Goal: Task Accomplishment & Management: Manage account settings

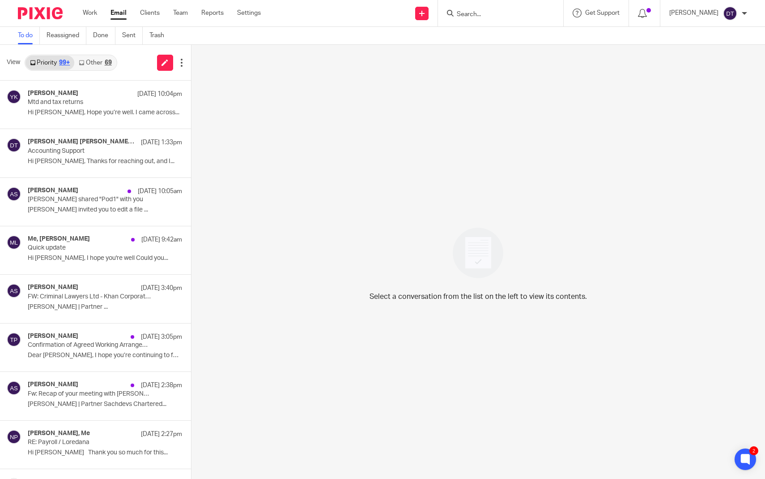
click at [81, 60] on icon at bounding box center [81, 62] width 5 height 5
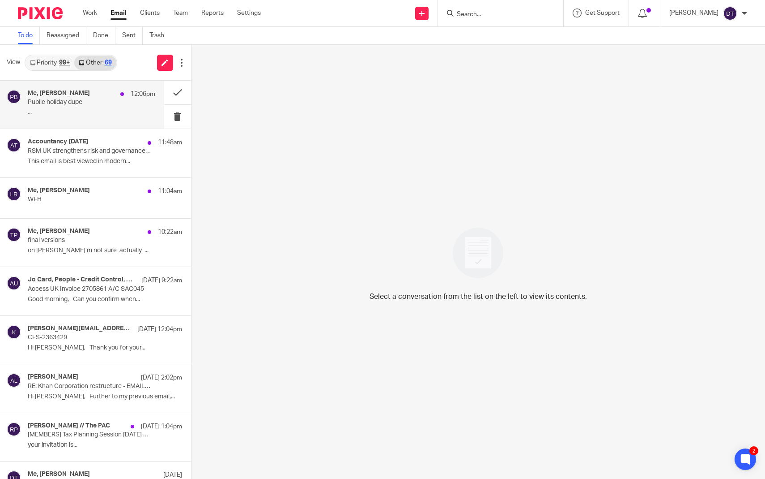
click at [105, 90] on div "Me, Paige Bradshaw 12:06pm" at bounding box center [92, 94] width 128 height 9
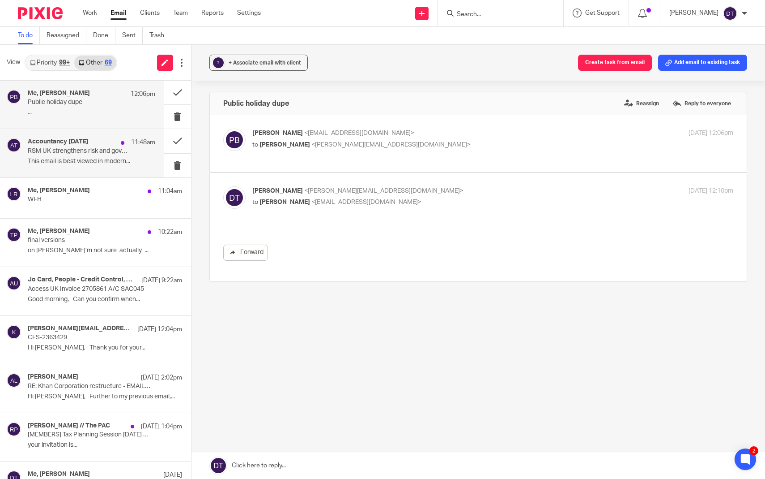
click at [107, 167] on div "Accountancy Today 11:48am RSM UK strengthens risk and governance team in Scotla…" at bounding box center [92, 153] width 128 height 30
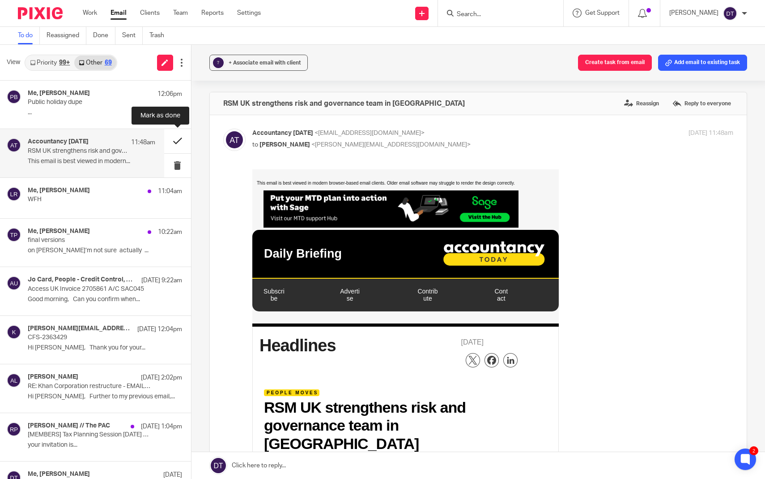
click at [177, 138] on button at bounding box center [177, 141] width 27 height 24
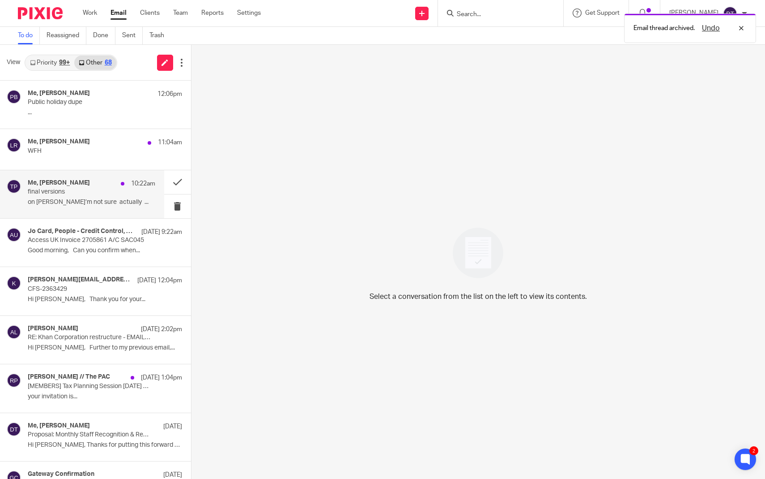
click at [95, 174] on div "Me, Tina Pennycuick 10:22am final versions on Luke I’m not sure actually ..." at bounding box center [82, 194] width 164 height 48
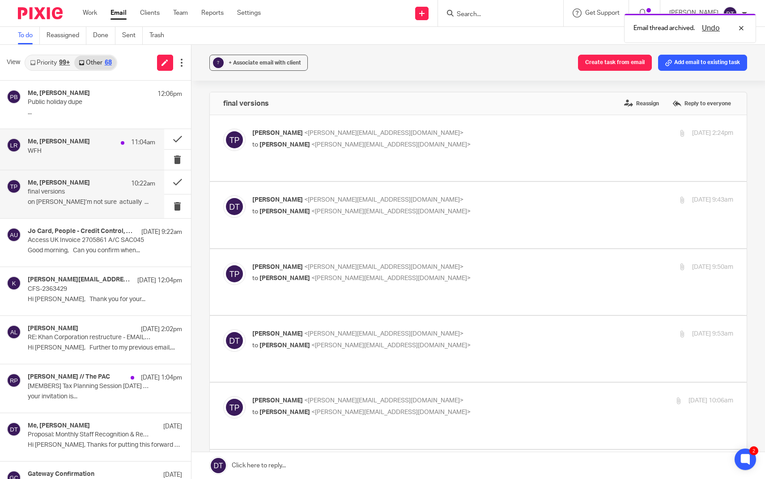
click at [90, 156] on div "Me, Luke Racovita 11:04am WFH" at bounding box center [92, 149] width 128 height 22
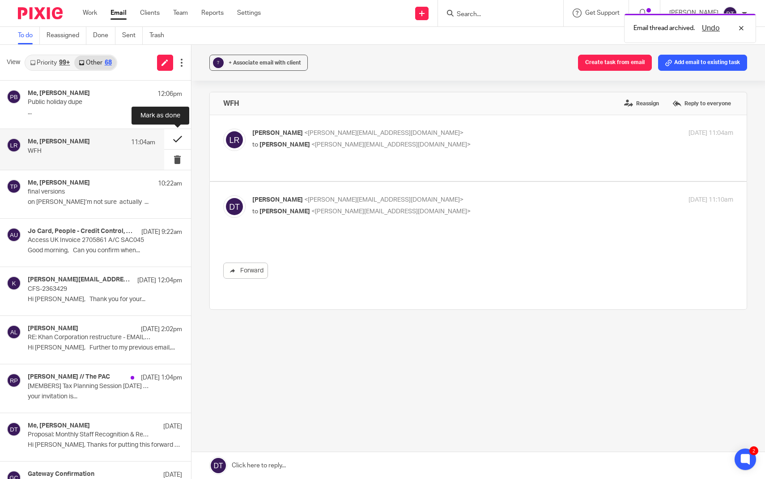
click at [177, 137] on button at bounding box center [177, 139] width 27 height 20
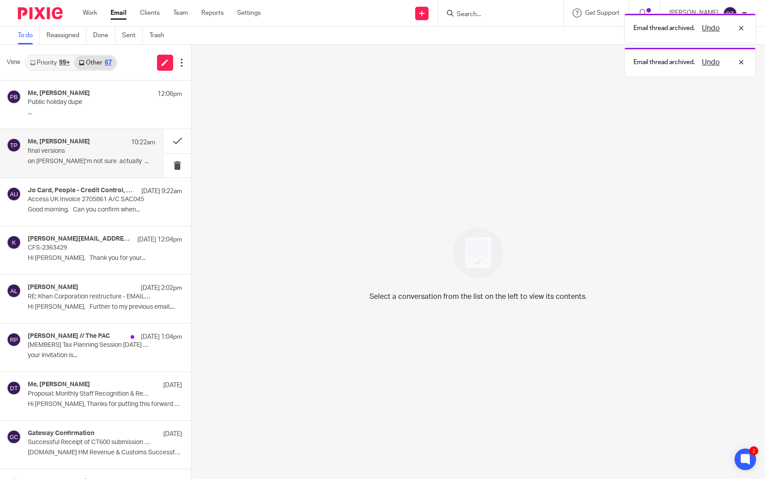
click at [124, 146] on div "Me, Tina Pennycuick 10:22am" at bounding box center [92, 142] width 128 height 9
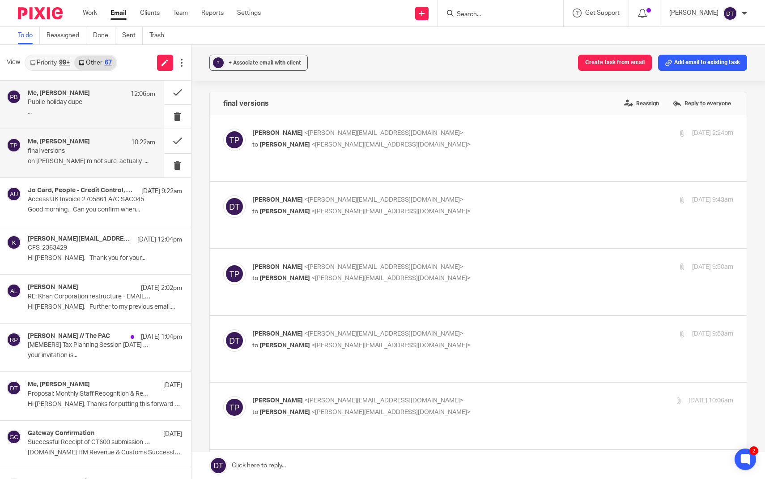
click at [92, 111] on p "..." at bounding box center [92, 113] width 128 height 8
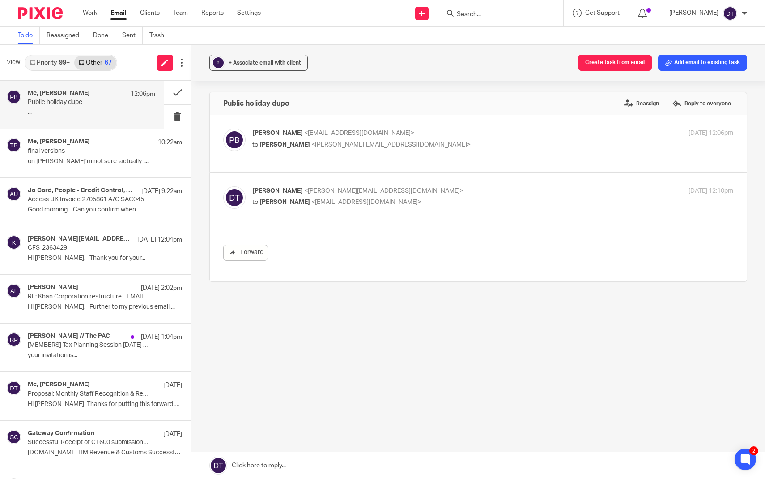
click at [65, 64] on div "99+" at bounding box center [64, 63] width 11 height 6
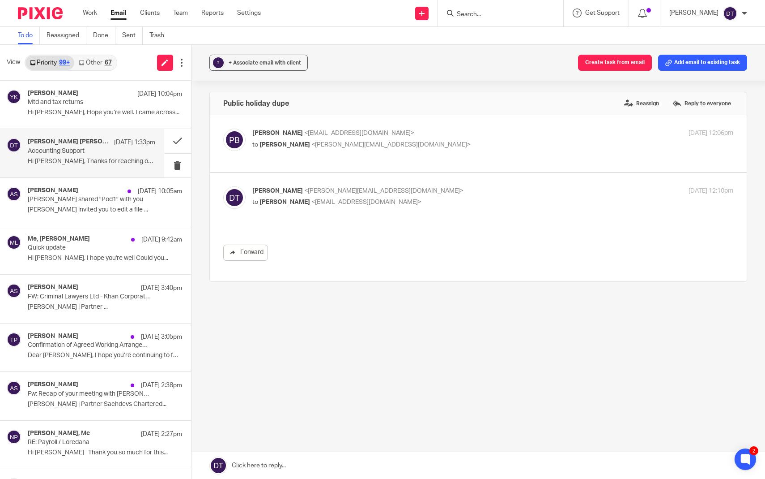
click at [124, 171] on div "Thanh Thảo Huỳnh Thị, Me 14 Aug 1:33pm Accounting Support Hi Deanna, Thanks for…" at bounding box center [82, 153] width 164 height 48
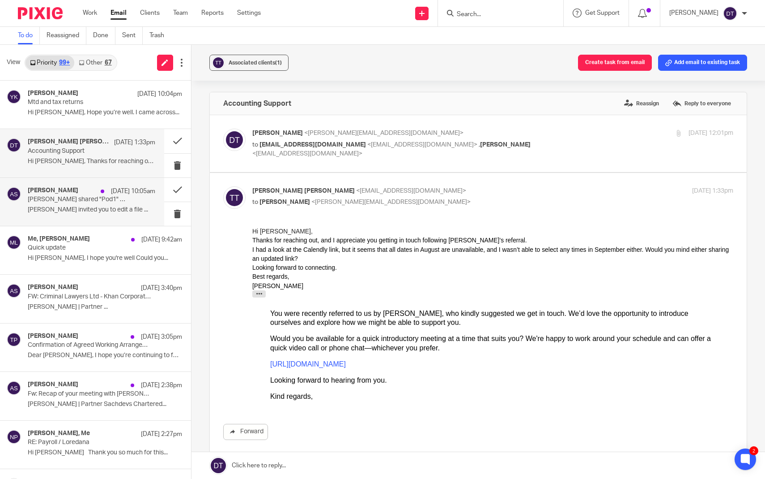
click at [116, 213] on div "Aaron Shinu 14 Aug 10:05am Aaron Shinu shared "Pod1" with you Aaron Shinu invit…" at bounding box center [92, 202] width 128 height 30
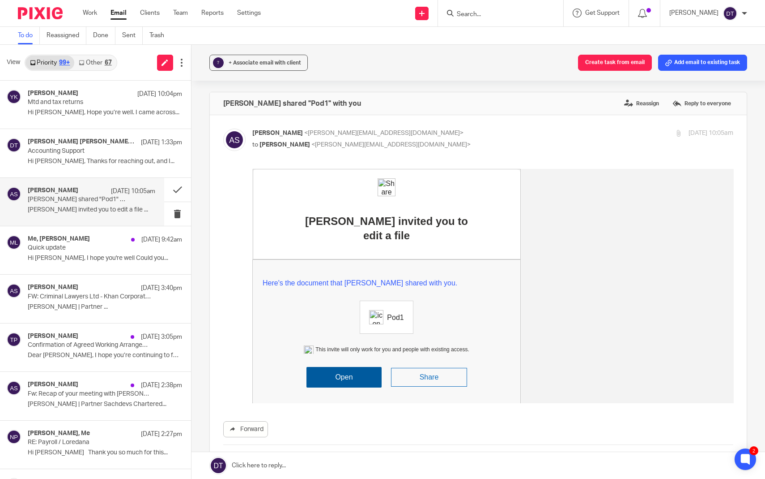
click at [487, 11] on input "Search" at bounding box center [496, 15] width 81 height 8
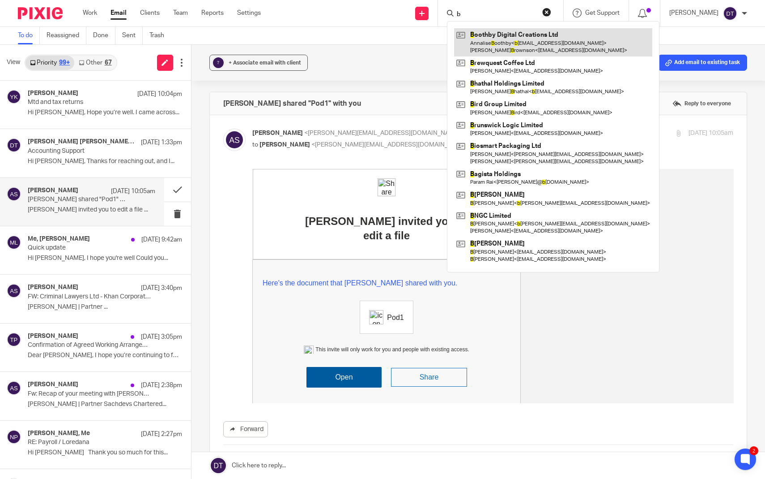
type input "b"
click at [497, 40] on link at bounding box center [553, 42] width 198 height 28
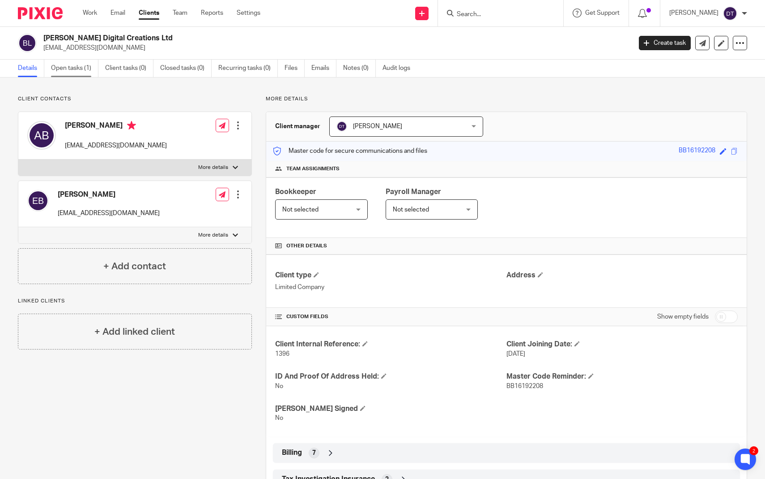
click at [80, 70] on link "Open tasks (1)" at bounding box center [74, 68] width 47 height 17
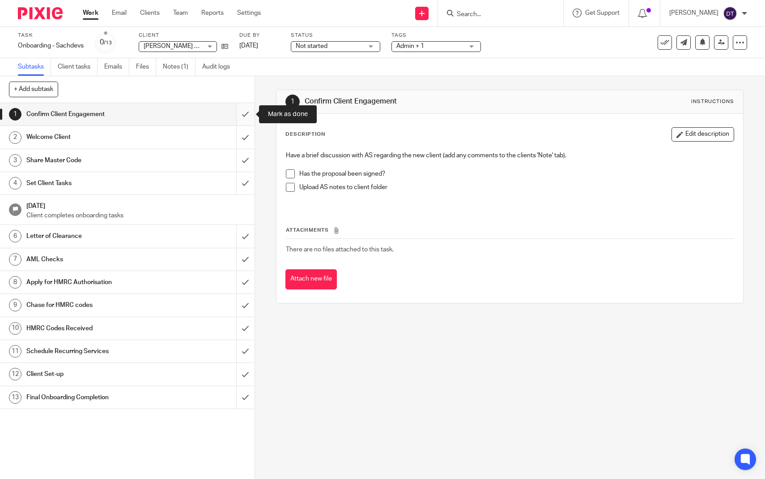
click at [244, 115] on input "submit" at bounding box center [127, 114] width 255 height 22
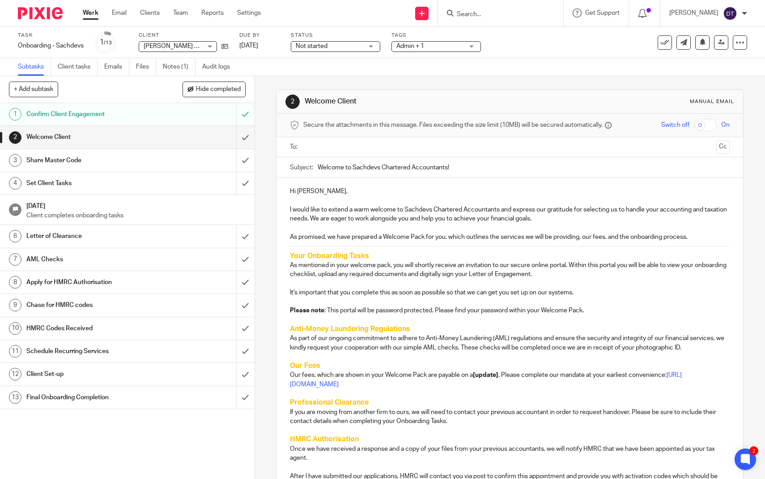
click at [204, 47] on div "Boothby Digital Creations Ltd Boothby Digital Creations Ltd" at bounding box center [178, 46] width 78 height 11
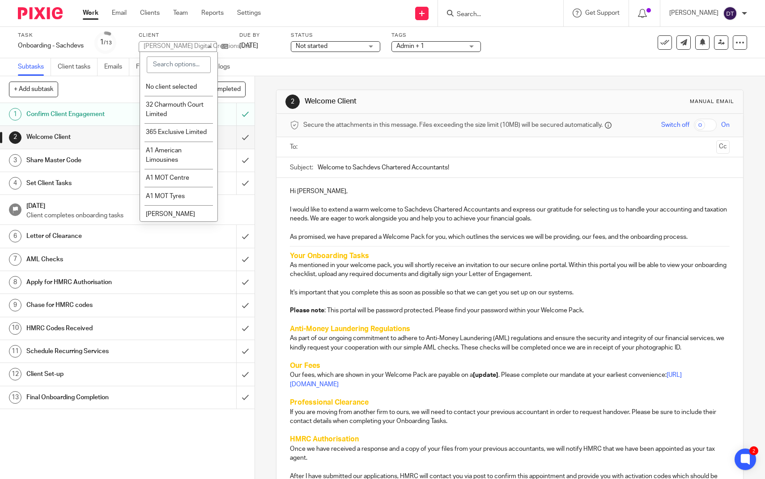
click at [204, 47] on div "[PERSON_NAME] Digital Creations Ltd" at bounding box center [197, 46] width 107 height 6
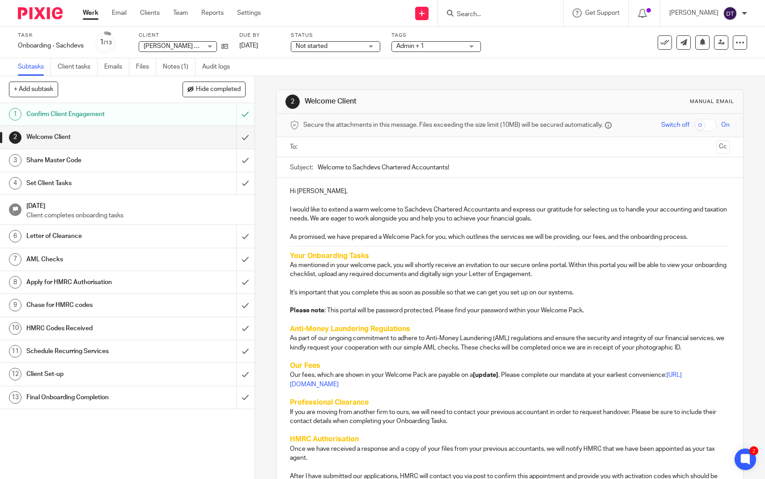
click at [192, 47] on span "[PERSON_NAME] Digital Creations Ltd" at bounding box center [197, 46] width 107 height 6
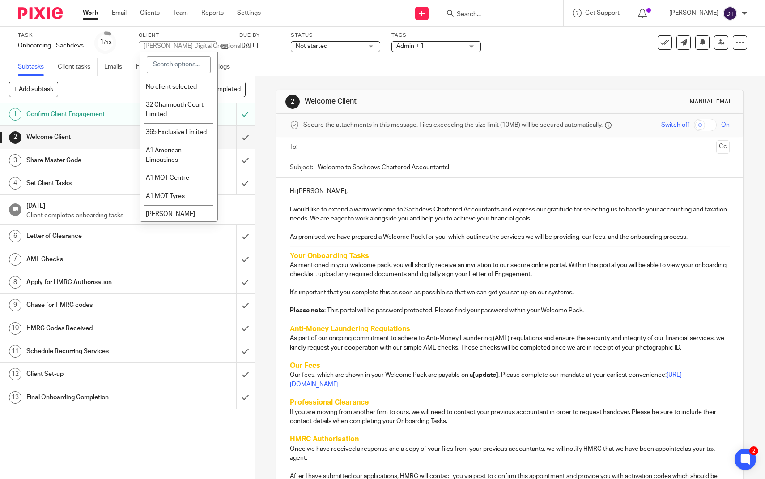
click at [192, 47] on div "[PERSON_NAME] Digital Creations Ltd" at bounding box center [197, 46] width 107 height 6
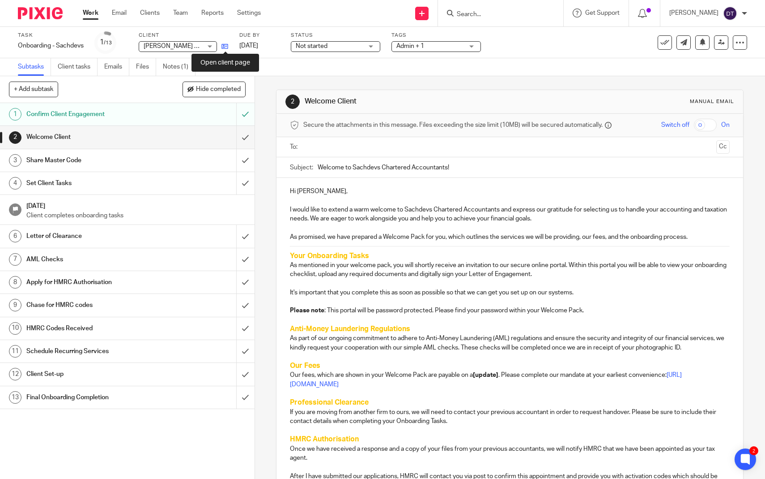
click at [224, 46] on icon at bounding box center [225, 46] width 7 height 7
click at [323, 189] on p "Hi Annalise," at bounding box center [510, 191] width 440 height 9
click at [310, 153] on ul at bounding box center [510, 147] width 412 height 15
click at [314, 146] on input "text" at bounding box center [510, 147] width 406 height 10
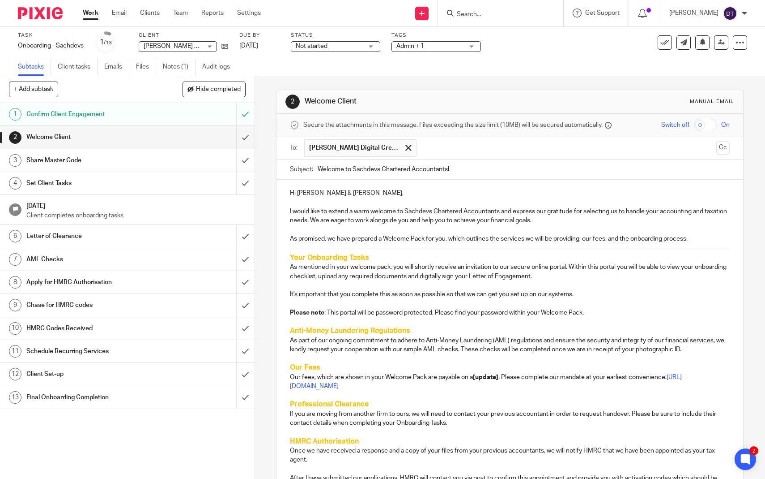
click at [435, 151] on input "text" at bounding box center [567, 147] width 292 height 17
click at [726, 151] on button "Cc" at bounding box center [723, 147] width 13 height 13
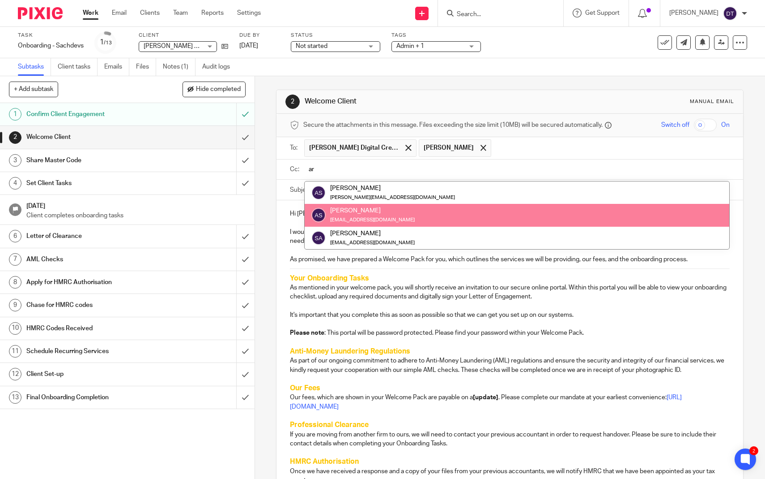
type input "ar"
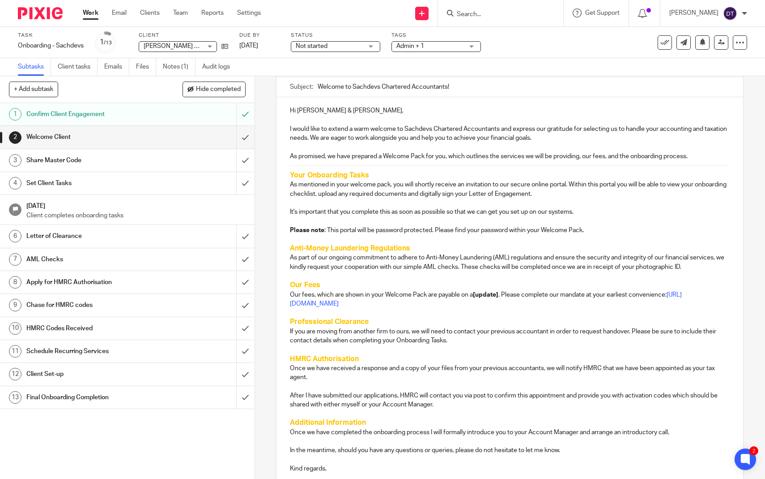
scroll to position [105, 0]
drag, startPoint x: 478, startPoint y: 291, endPoint x: 503, endPoint y: 293, distance: 25.6
click at [503, 293] on p "Our fees, which are shown in your Welcome Pack are payable on a [update] . Plea…" at bounding box center [510, 299] width 440 height 18
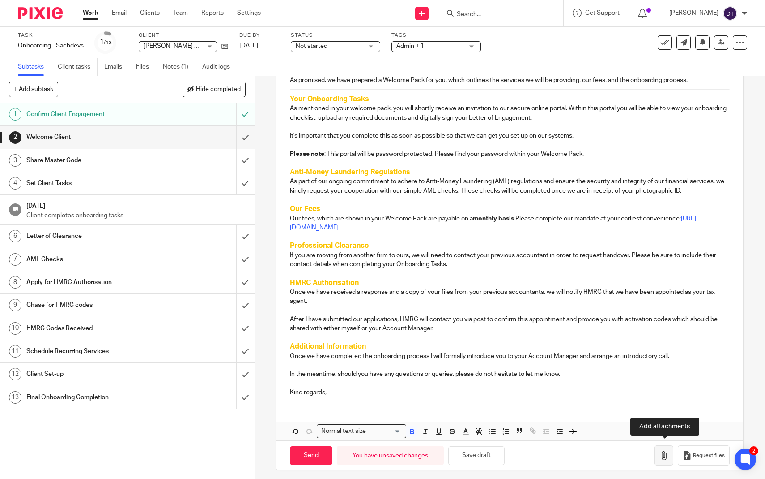
scroll to position [180, 0]
click at [664, 454] on icon "button" at bounding box center [664, 456] width 9 height 9
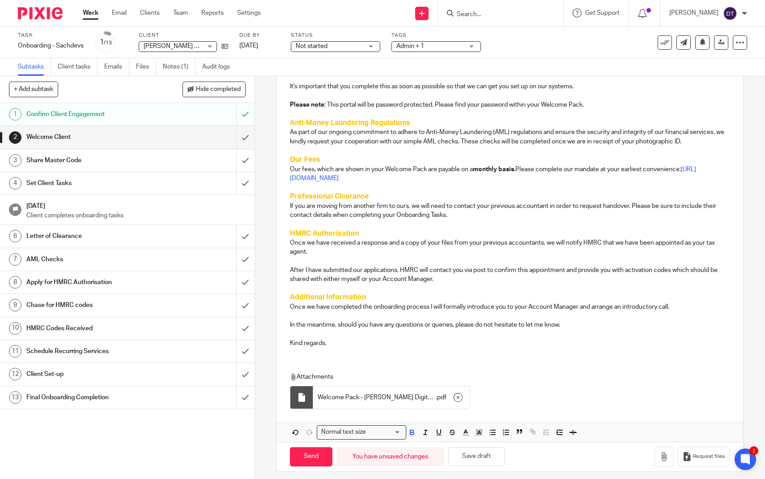
scroll to position [0, 0]
click at [320, 452] on input "Send" at bounding box center [311, 456] width 43 height 19
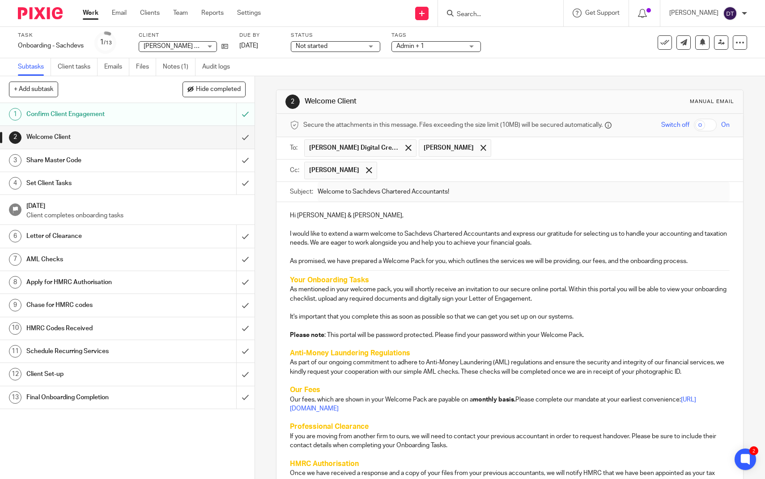
type input "Sent"
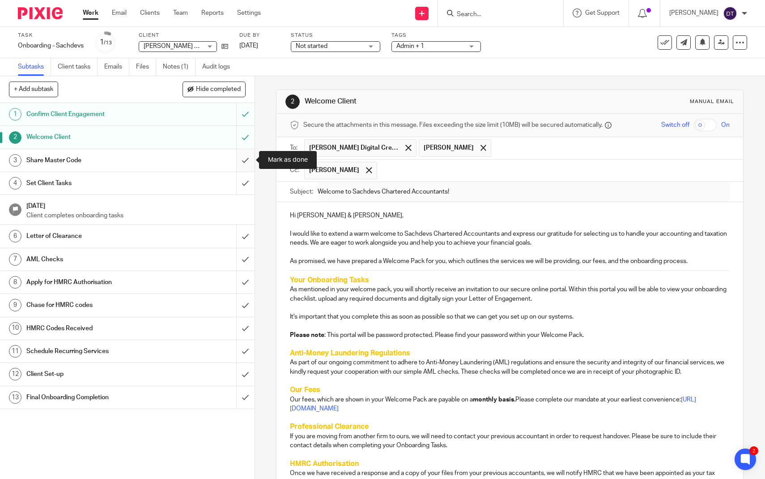
click at [244, 159] on input "submit" at bounding box center [127, 160] width 255 height 22
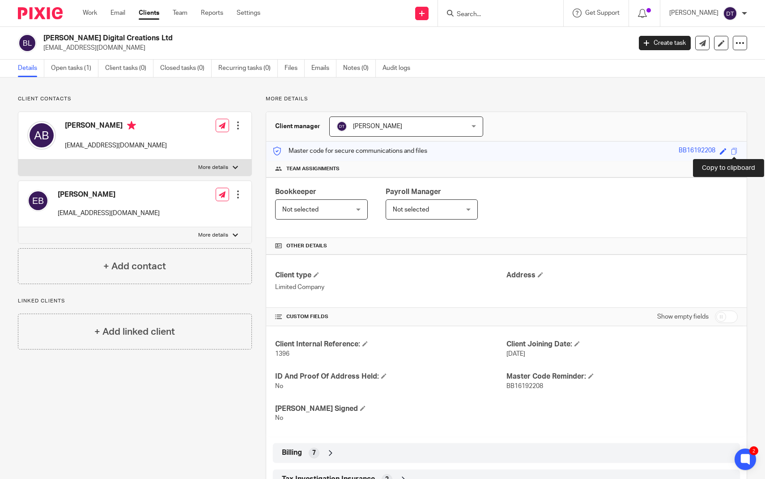
click at [735, 151] on span at bounding box center [734, 151] width 7 height 7
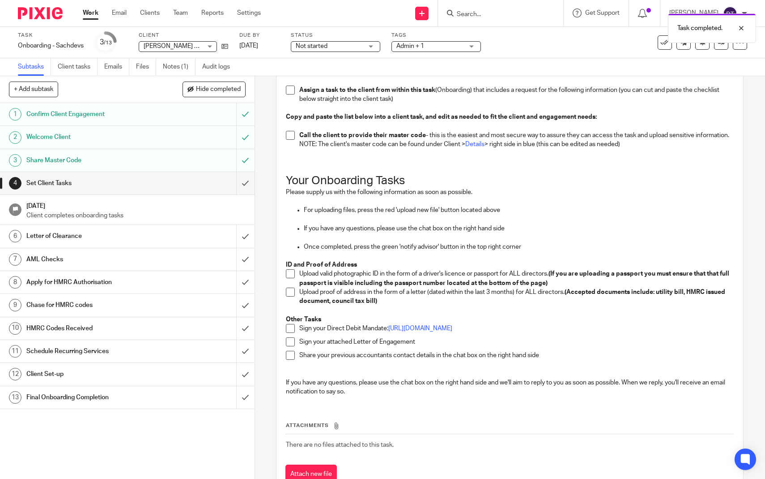
scroll to position [120, 0]
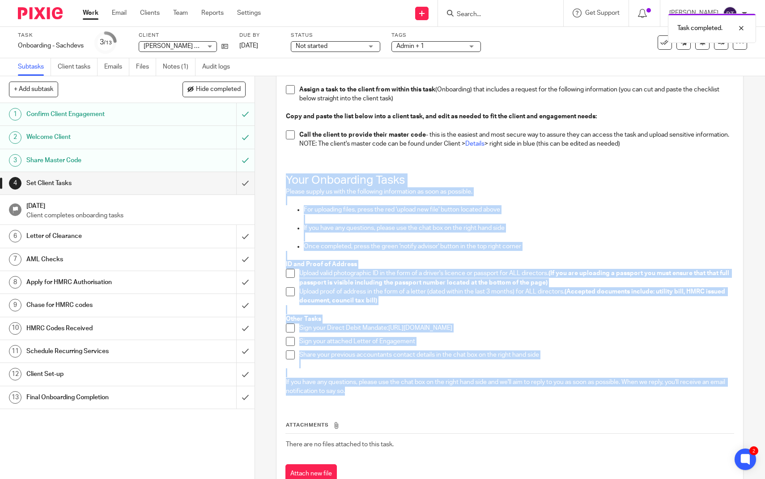
drag, startPoint x: 288, startPoint y: 176, endPoint x: 371, endPoint y: 397, distance: 235.4
click at [371, 397] on div "It is important to get our new client to start gathering the information needed…" at bounding box center [510, 214] width 457 height 376
copy div "Your Onboarding Tasks Please supply us with the following information as soon a…"
click at [92, 67] on link "Client tasks" at bounding box center [78, 66] width 40 height 17
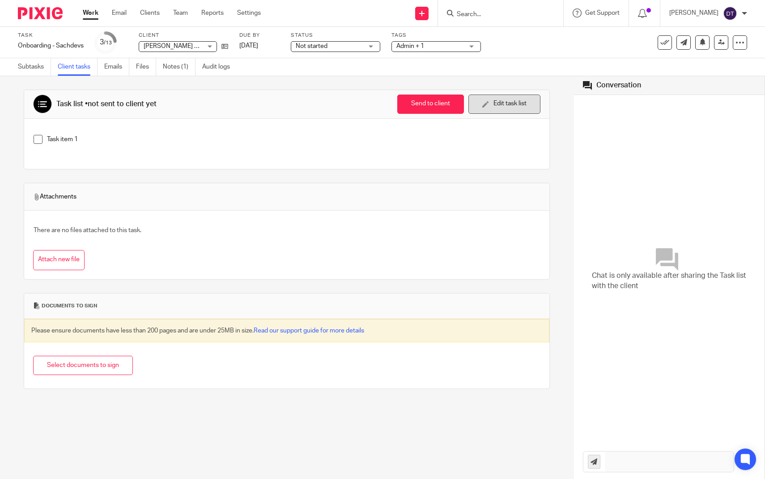
click at [516, 111] on button "Edit task list" at bounding box center [505, 103] width 72 height 19
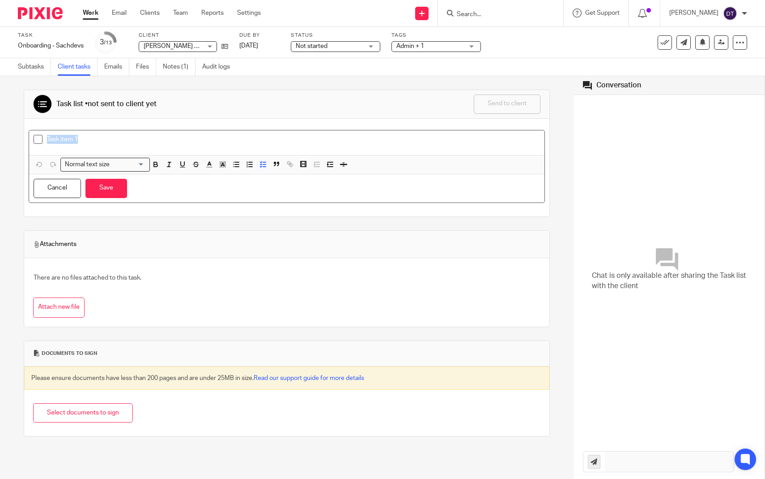
drag, startPoint x: 393, startPoint y: 140, endPoint x: 0, endPoint y: 131, distance: 393.1
click at [0, 131] on div "Task list • not sent to client yet Send to client Send to client Ask client to …" at bounding box center [287, 277] width 574 height 402
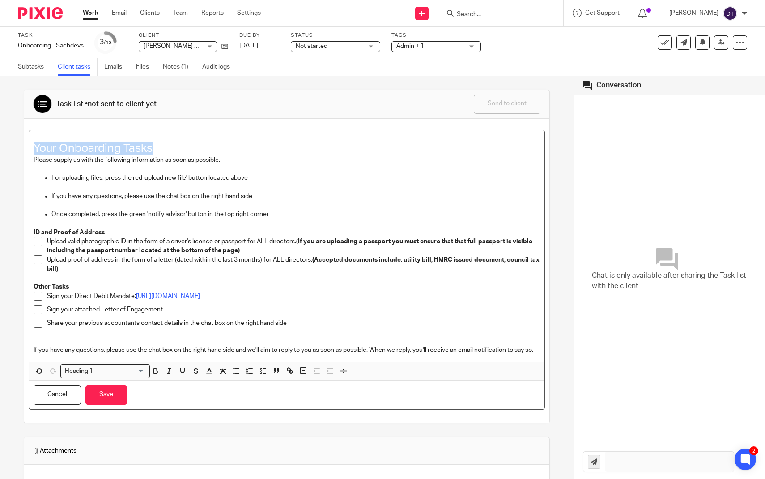
drag, startPoint x: 174, startPoint y: 146, endPoint x: 25, endPoint y: 143, distance: 149.1
click at [25, 143] on div "Your Onboarding Tasks Please supply us with the following information as soon a…" at bounding box center [287, 271] width 526 height 304
click at [158, 371] on icon "button" at bounding box center [156, 371] width 8 height 8
click at [209, 371] on line "button" at bounding box center [209, 371] width 2 height 0
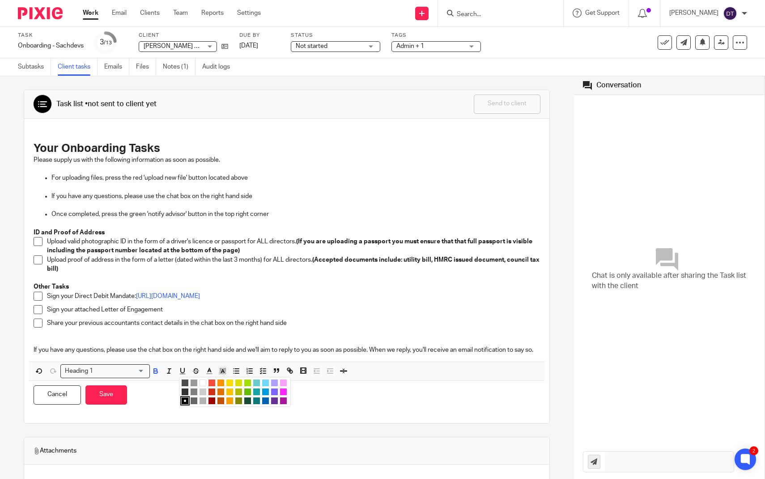
click at [233, 388] on li "color:#FCC400" at bounding box center [229, 391] width 7 height 7
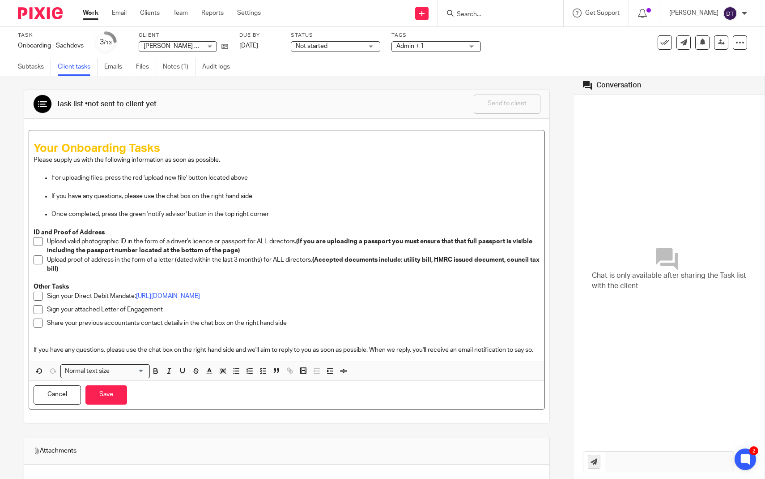
click at [301, 160] on p "Please supply us with the following information as soon as possible." at bounding box center [287, 159] width 507 height 9
click at [176, 312] on div "Sign your attached Letter of Engagement" at bounding box center [293, 311] width 493 height 13
click at [193, 305] on p "Sign your attached Letter of Engagement" at bounding box center [293, 309] width 493 height 9
click at [374, 305] on p "Sign your attached Letter of Engagement - to be prepared once we have received …" at bounding box center [293, 309] width 493 height 9
click at [117, 395] on button "Save" at bounding box center [106, 394] width 42 height 19
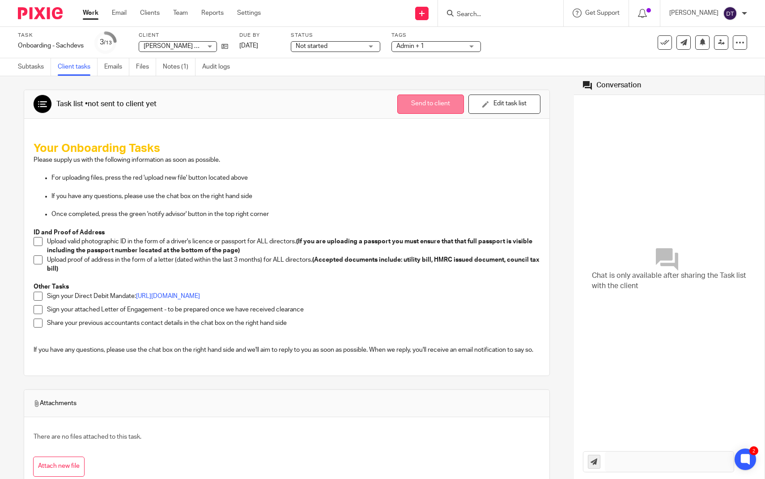
click at [441, 106] on button "Send to client" at bounding box center [430, 103] width 67 height 19
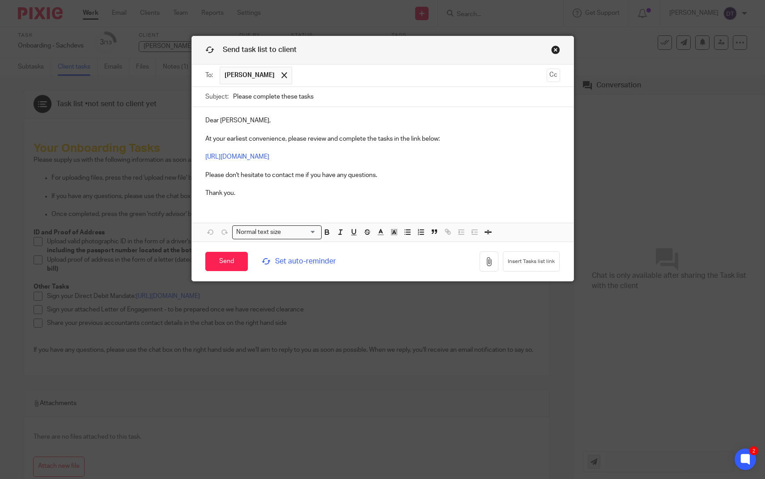
click at [341, 75] on input "text" at bounding box center [420, 75] width 246 height 17
drag, startPoint x: 250, startPoint y: 122, endPoint x: 218, endPoint y: 119, distance: 31.9
click at [218, 119] on p "Dear Annalise, At your earliest convenience, please review and complete the tas…" at bounding box center [382, 156] width 355 height 81
click at [456, 137] on p "Dear both, At your earliest convenience, please review and complete the tasks i…" at bounding box center [382, 156] width 355 height 81
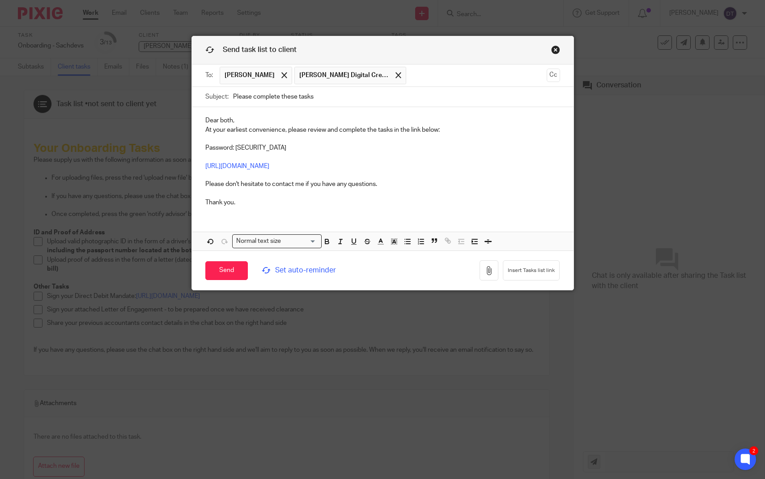
click at [402, 117] on p "Dear both, At your earliest convenience, please review and complete the tasks i…" at bounding box center [382, 125] width 355 height 18
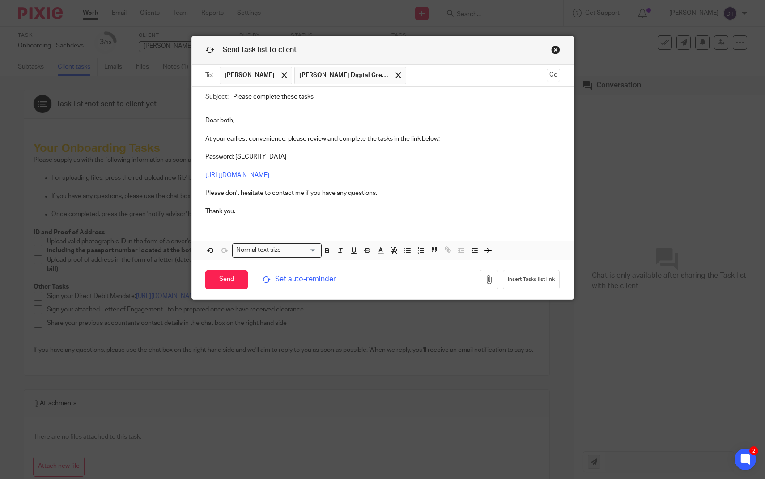
drag, startPoint x: 326, startPoint y: 97, endPoint x: 298, endPoint y: 96, distance: 28.2
click at [298, 96] on input "Please complete these tasks" at bounding box center [396, 97] width 327 height 20
type input "Please complete these onboarding tasks"
click at [239, 282] on input "Send" at bounding box center [226, 279] width 43 height 19
